Goal: Information Seeking & Learning: Find specific fact

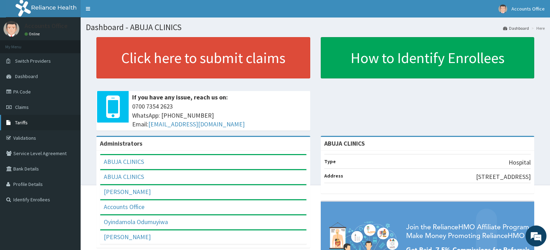
click at [24, 123] on span "Tariffs" at bounding box center [21, 123] width 13 height 6
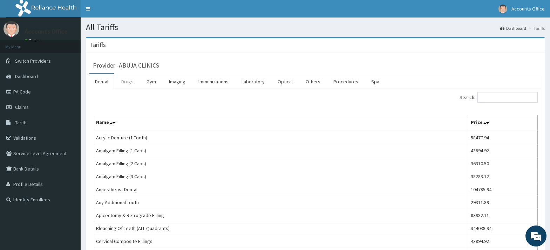
click at [122, 80] on link "Drugs" at bounding box center [127, 81] width 23 height 15
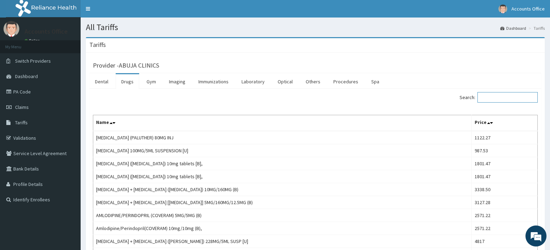
click at [497, 97] on input "Search:" at bounding box center [508, 97] width 60 height 11
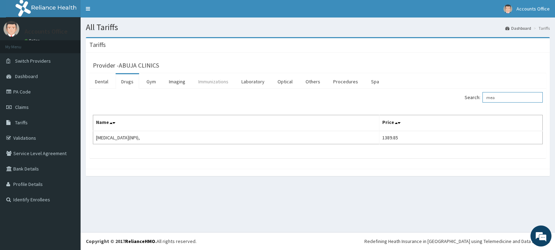
type input "mea"
click at [218, 82] on link "Immunizations" at bounding box center [213, 81] width 41 height 15
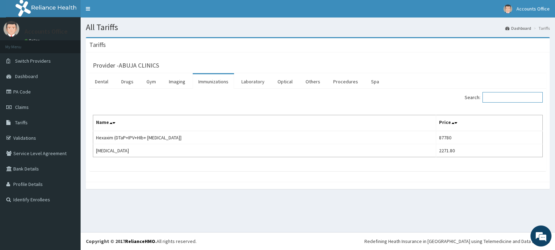
click at [501, 98] on input "Search:" at bounding box center [513, 97] width 60 height 11
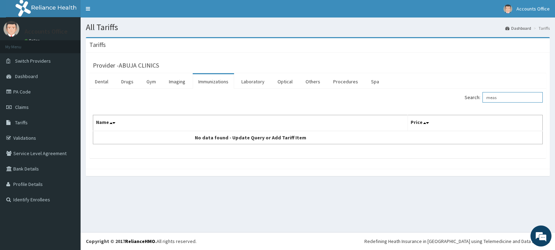
click at [499, 97] on input "meas" at bounding box center [513, 97] width 60 height 11
type input "meas"
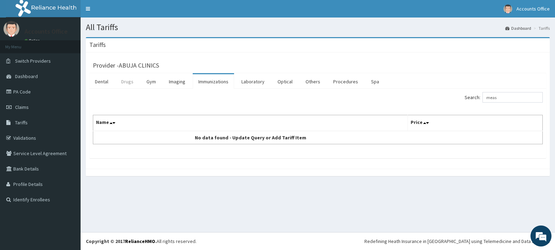
click at [131, 81] on link "Drugs" at bounding box center [127, 81] width 23 height 15
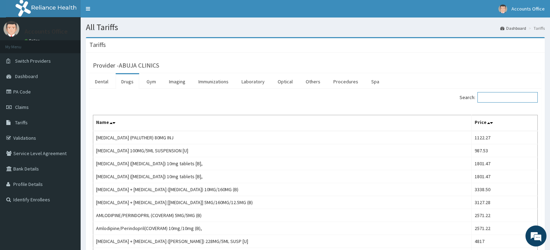
click at [500, 99] on input "Search:" at bounding box center [508, 97] width 60 height 11
paste input "meas"
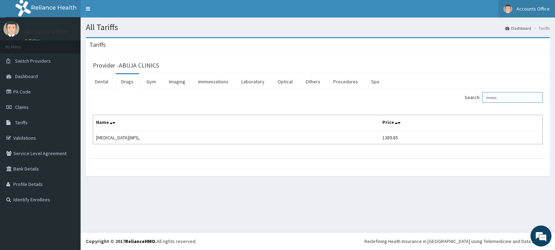
type input "meas"
